Goal: Information Seeking & Learning: Learn about a topic

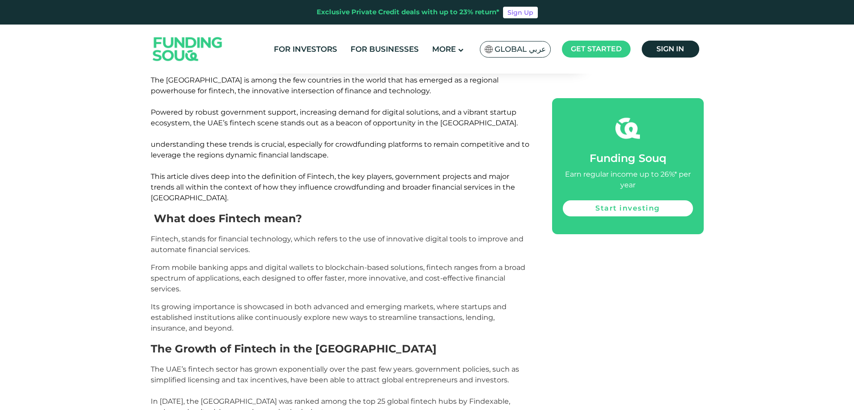
scroll to position [490, 0]
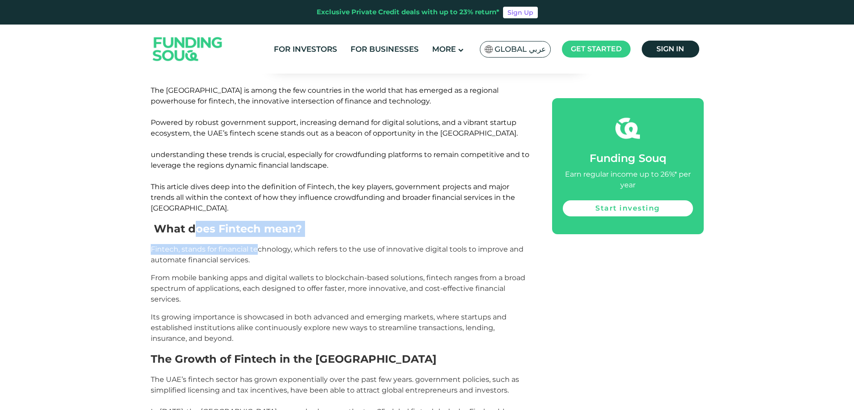
drag, startPoint x: 192, startPoint y: 195, endPoint x: 288, endPoint y: 202, distance: 96.5
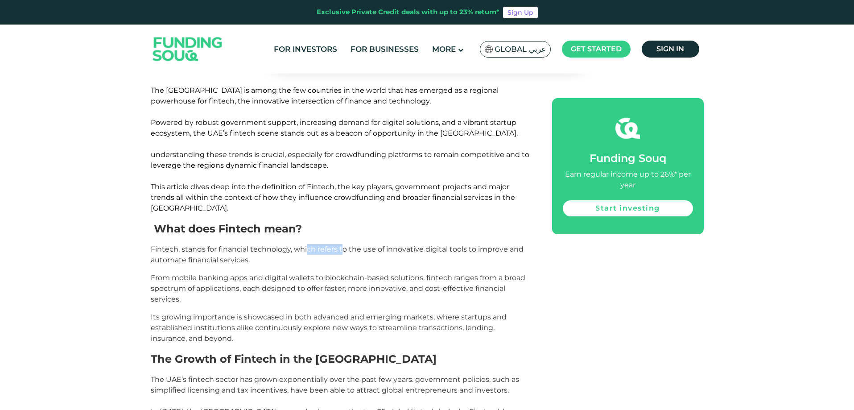
drag, startPoint x: 306, startPoint y: 210, endPoint x: 345, endPoint y: 210, distance: 38.3
click at [345, 245] on span "Fintech, stands for financial technology, which refers to the use of innovative…" at bounding box center [337, 254] width 373 height 19
drag, startPoint x: 345, startPoint y: 210, endPoint x: 392, endPoint y: 210, distance: 47.7
click at [392, 245] on span "Fintech, stands for financial technology, which refers to the use of innovative…" at bounding box center [337, 254] width 373 height 19
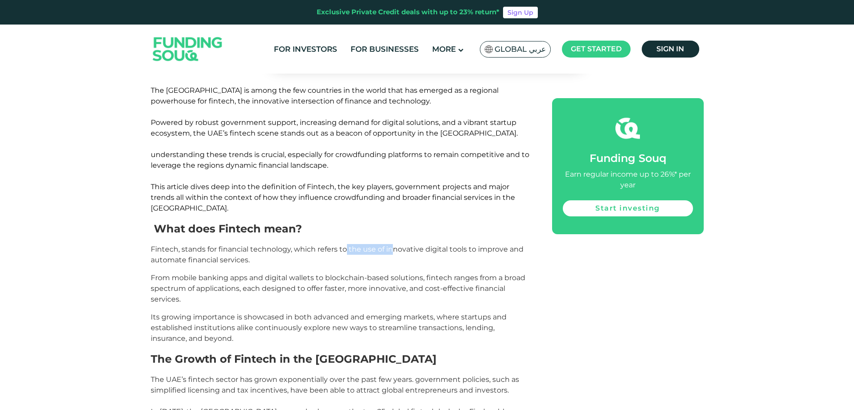
click at [392, 245] on span "Fintech, stands for financial technology, which refers to the use of innovative…" at bounding box center [337, 254] width 373 height 19
drag, startPoint x: 183, startPoint y: 240, endPoint x: 238, endPoint y: 240, distance: 54.8
click at [238, 273] on span "From mobile banking apps and digital wallets to blockchain-based solutions, fin…" at bounding box center [338, 288] width 375 height 30
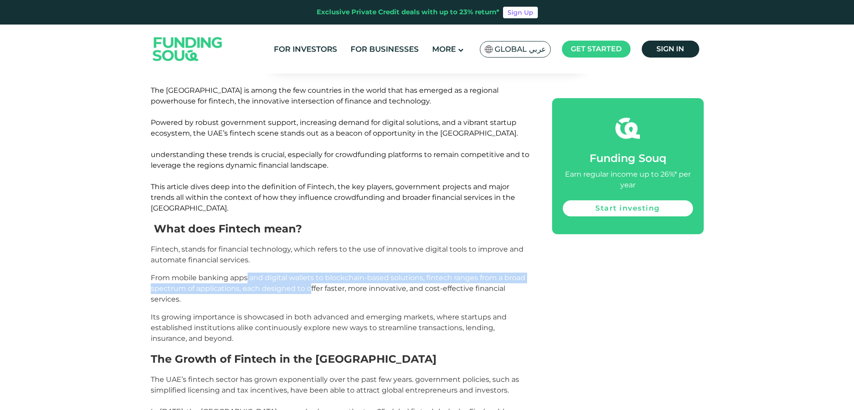
drag, startPoint x: 247, startPoint y: 241, endPoint x: 392, endPoint y: 252, distance: 145.4
click at [371, 273] on span "From mobile banking apps and digital wallets to blockchain-based solutions, fin…" at bounding box center [338, 288] width 375 height 30
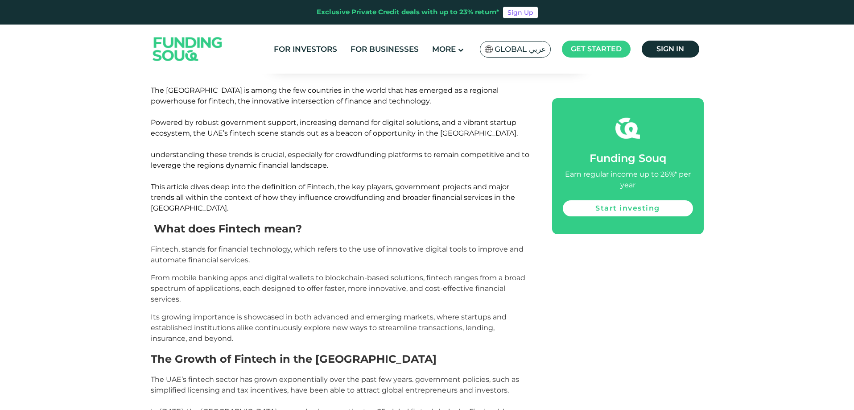
click at [412, 273] on span "From mobile banking apps and digital wallets to blockchain-based solutions, fin…" at bounding box center [338, 288] width 375 height 30
drag, startPoint x: 338, startPoint y: 244, endPoint x: 364, endPoint y: 244, distance: 26.8
click at [364, 272] on p "From mobile banking apps and digital wallets to blockchain-based solutions, fin…" at bounding box center [341, 288] width 381 height 32
drag, startPoint x: 443, startPoint y: 239, endPoint x: 508, endPoint y: 239, distance: 65.1
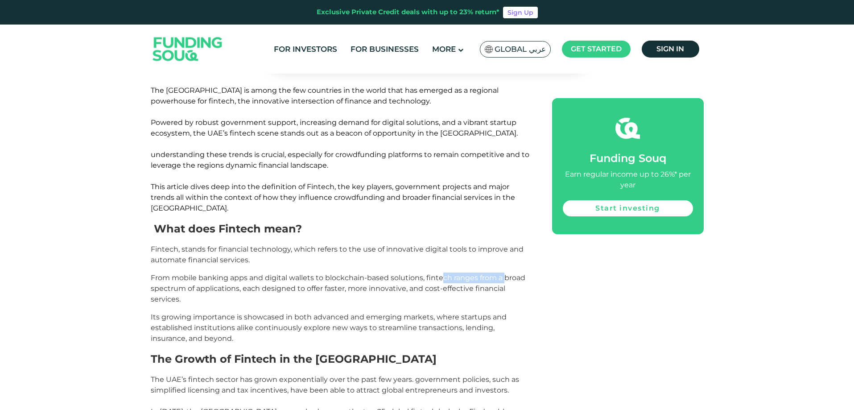
click at [508, 273] on span "From mobile banking apps and digital wallets to blockchain-based solutions, fin…" at bounding box center [338, 288] width 375 height 30
drag, startPoint x: 213, startPoint y: 278, endPoint x: 265, endPoint y: 278, distance: 52.2
click at [265, 313] on span "Its growing importance is showcased in both advanced and emerging markets, wher…" at bounding box center [329, 328] width 356 height 30
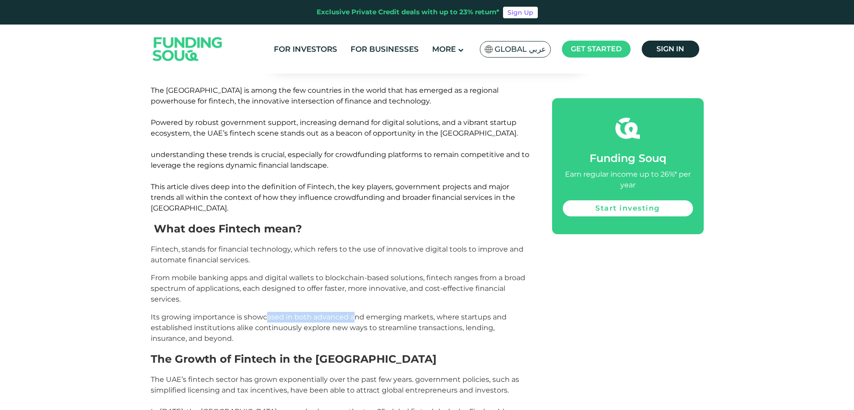
drag, startPoint x: 265, startPoint y: 278, endPoint x: 362, endPoint y: 279, distance: 97.7
click at [362, 313] on span "Its growing importance is showcased in both advanced and emerging markets, wher…" at bounding box center [329, 328] width 356 height 30
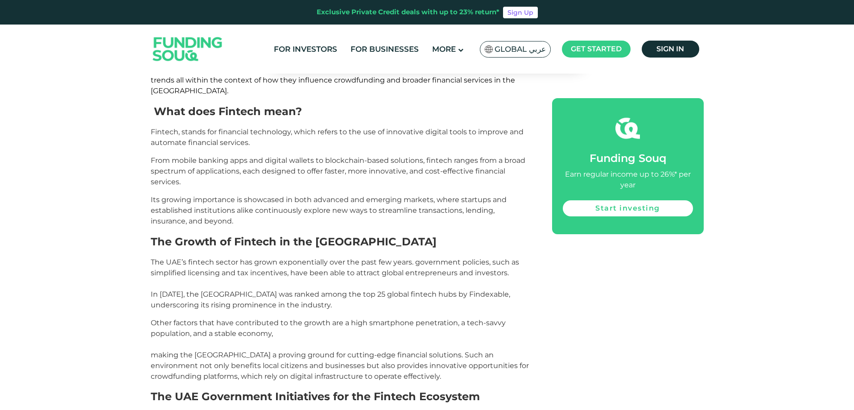
scroll to position [669, 0]
